Goal: Information Seeking & Learning: Learn about a topic

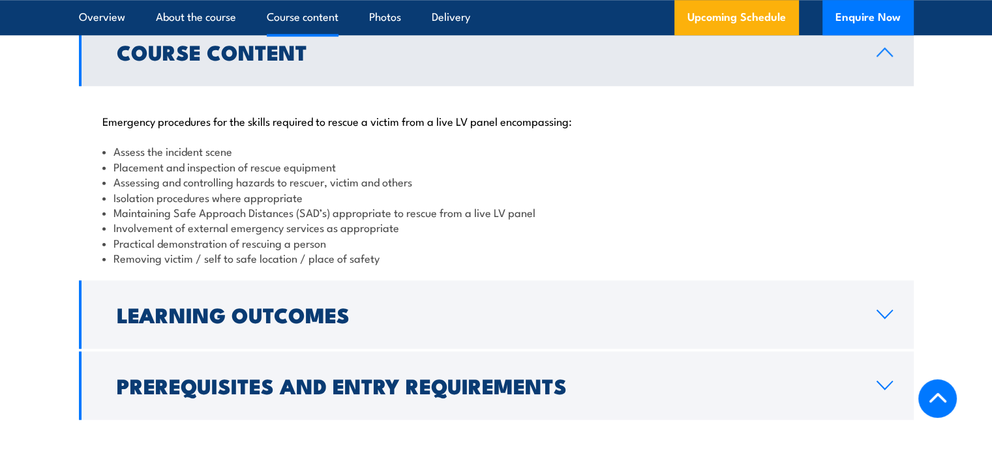
scroll to position [1174, 0]
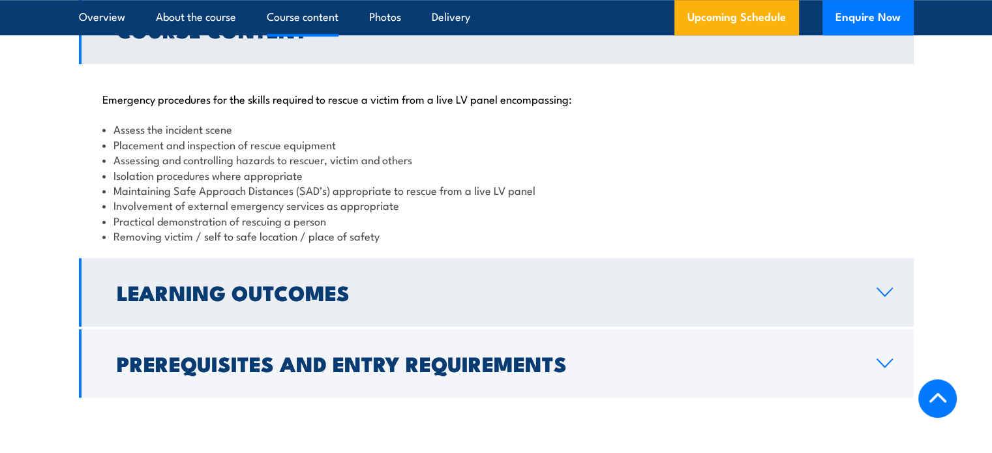
click at [876, 295] on icon at bounding box center [885, 292] width 18 height 10
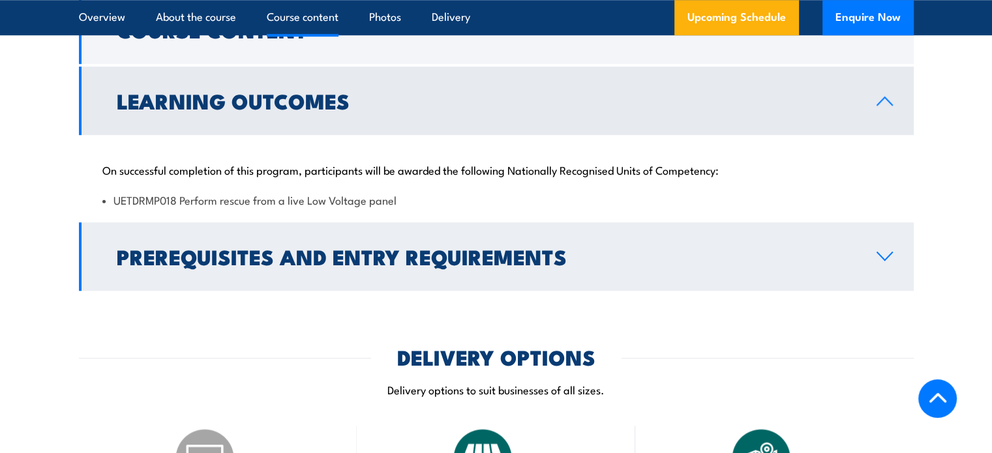
click at [884, 274] on link "Prerequisites and Entry Requirements" at bounding box center [496, 256] width 835 height 68
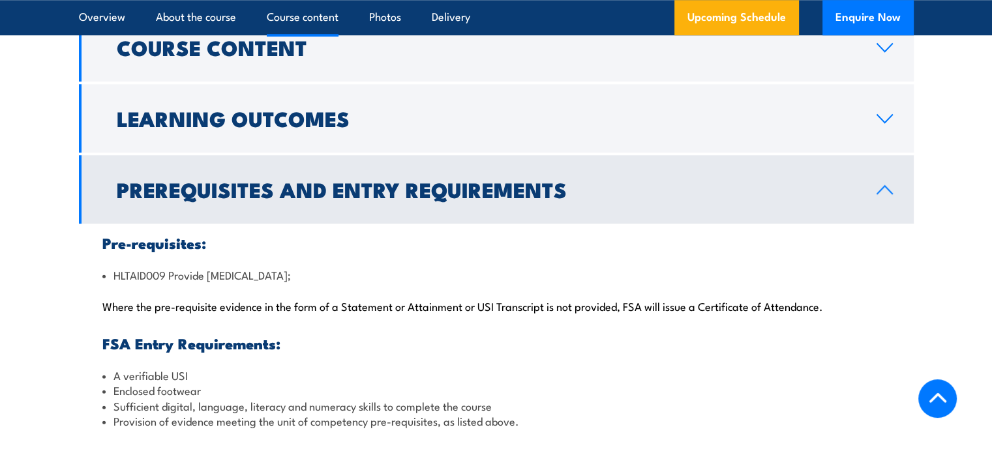
scroll to position [1109, 0]
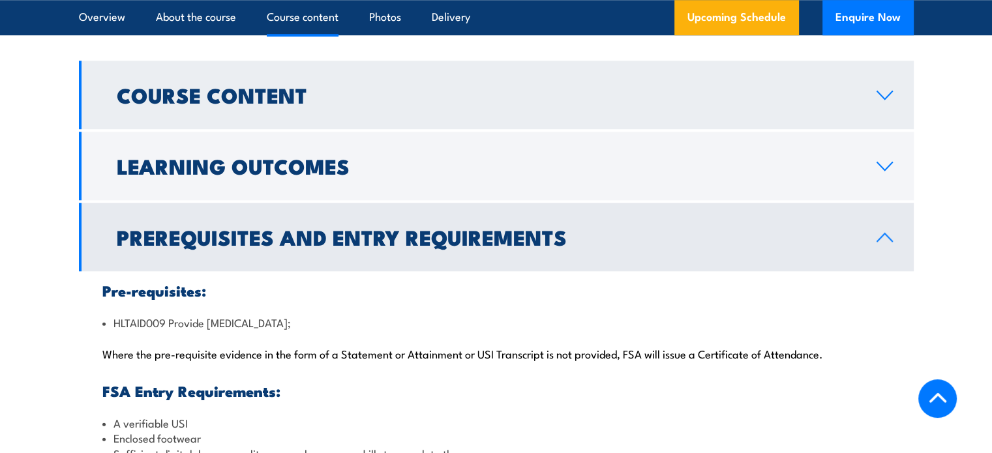
click at [890, 103] on link "Course Content" at bounding box center [496, 95] width 835 height 68
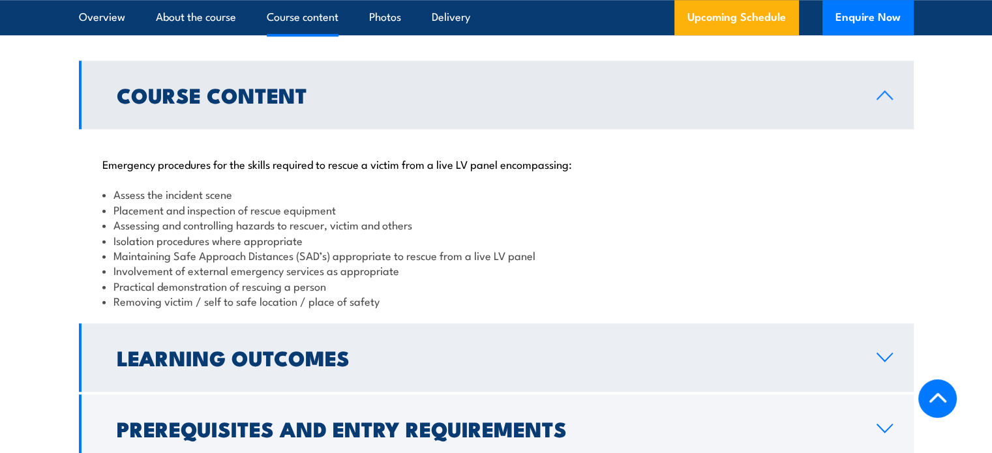
click at [215, 353] on h2 "Learning Outcomes" at bounding box center [486, 357] width 739 height 18
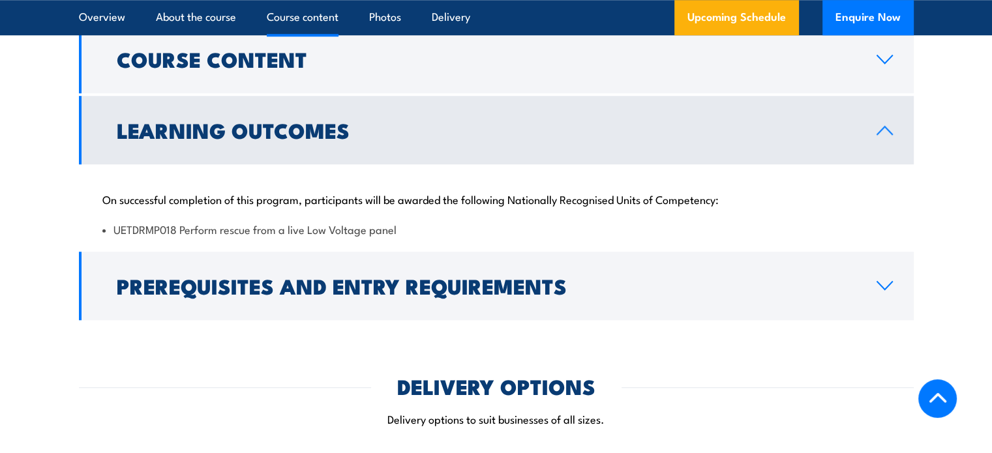
scroll to position [1174, 0]
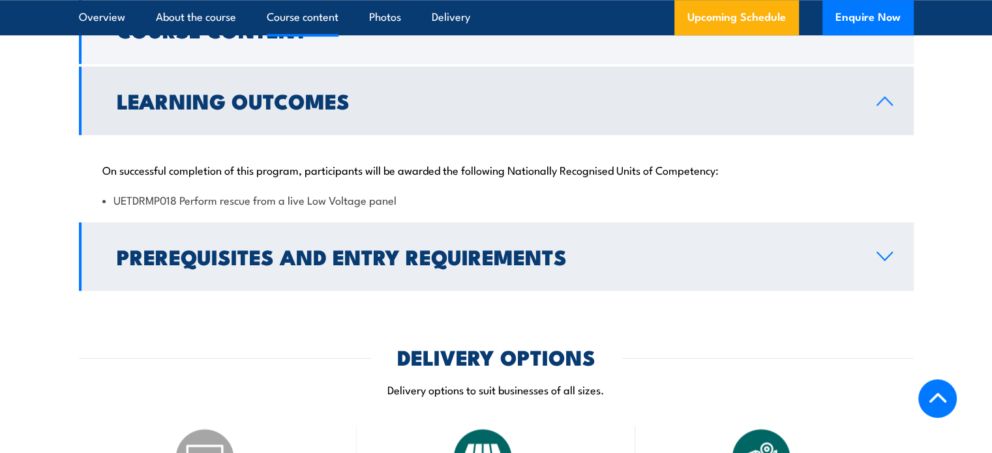
click at [239, 258] on h2 "Prerequisites and Entry Requirements" at bounding box center [486, 256] width 739 height 18
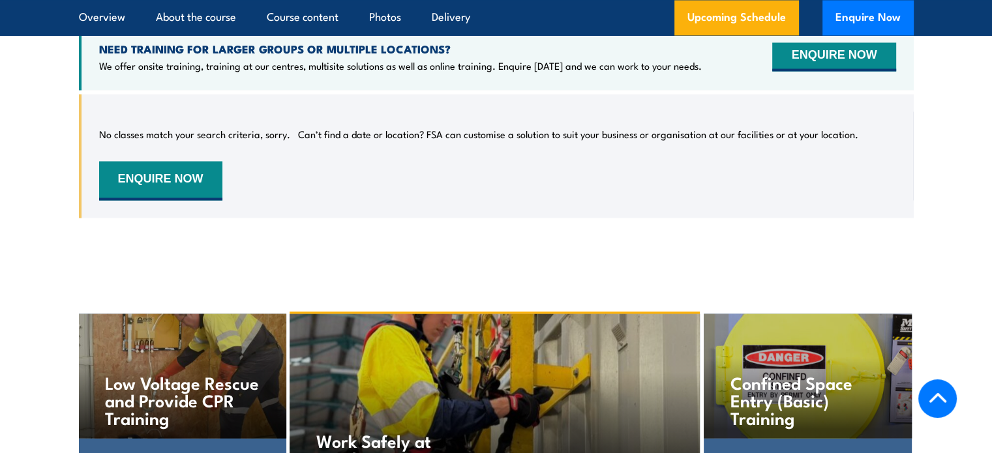
scroll to position [2283, 0]
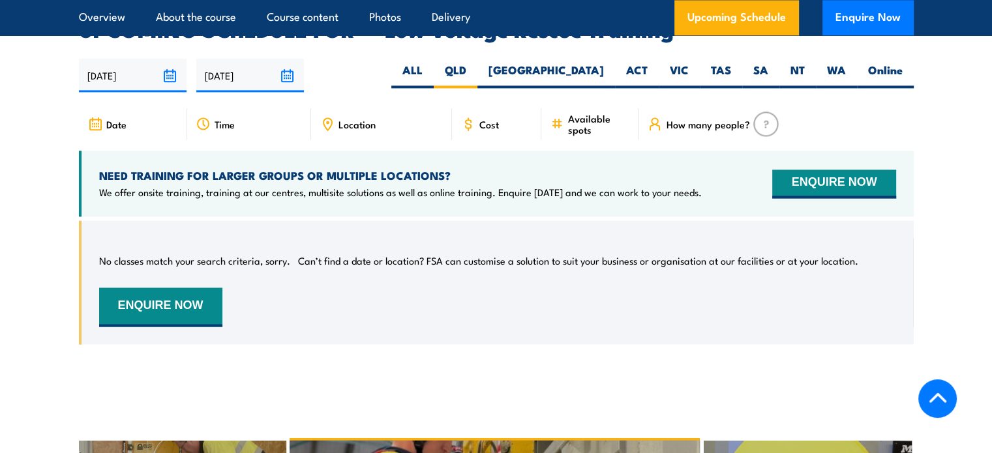
scroll to position [2065, 0]
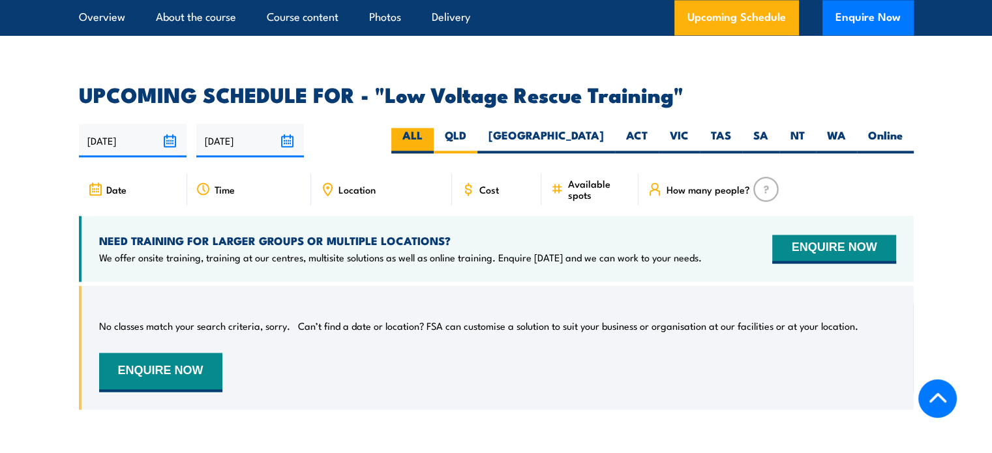
click at [434, 128] on label "ALL" at bounding box center [412, 140] width 42 height 25
click at [431, 128] on input "ALL" at bounding box center [427, 132] width 8 height 8
radio input "true"
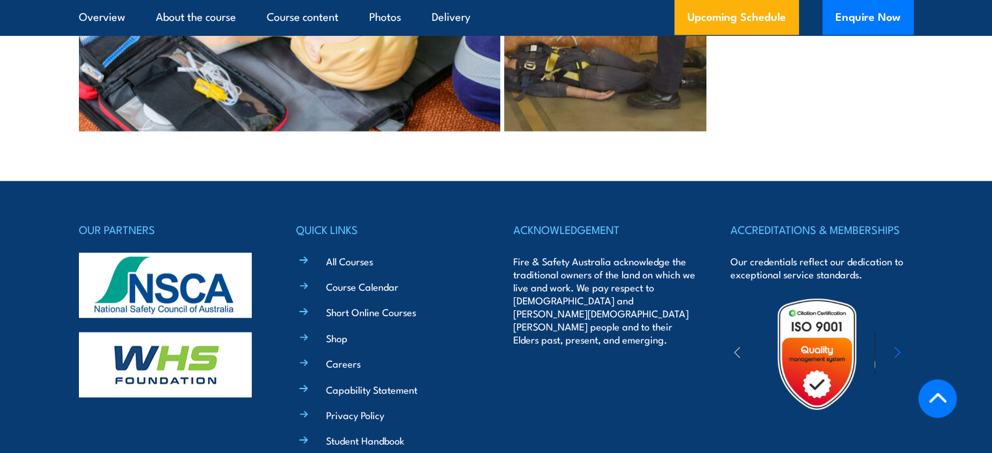
scroll to position [3305, 0]
